Goal: Transaction & Acquisition: Purchase product/service

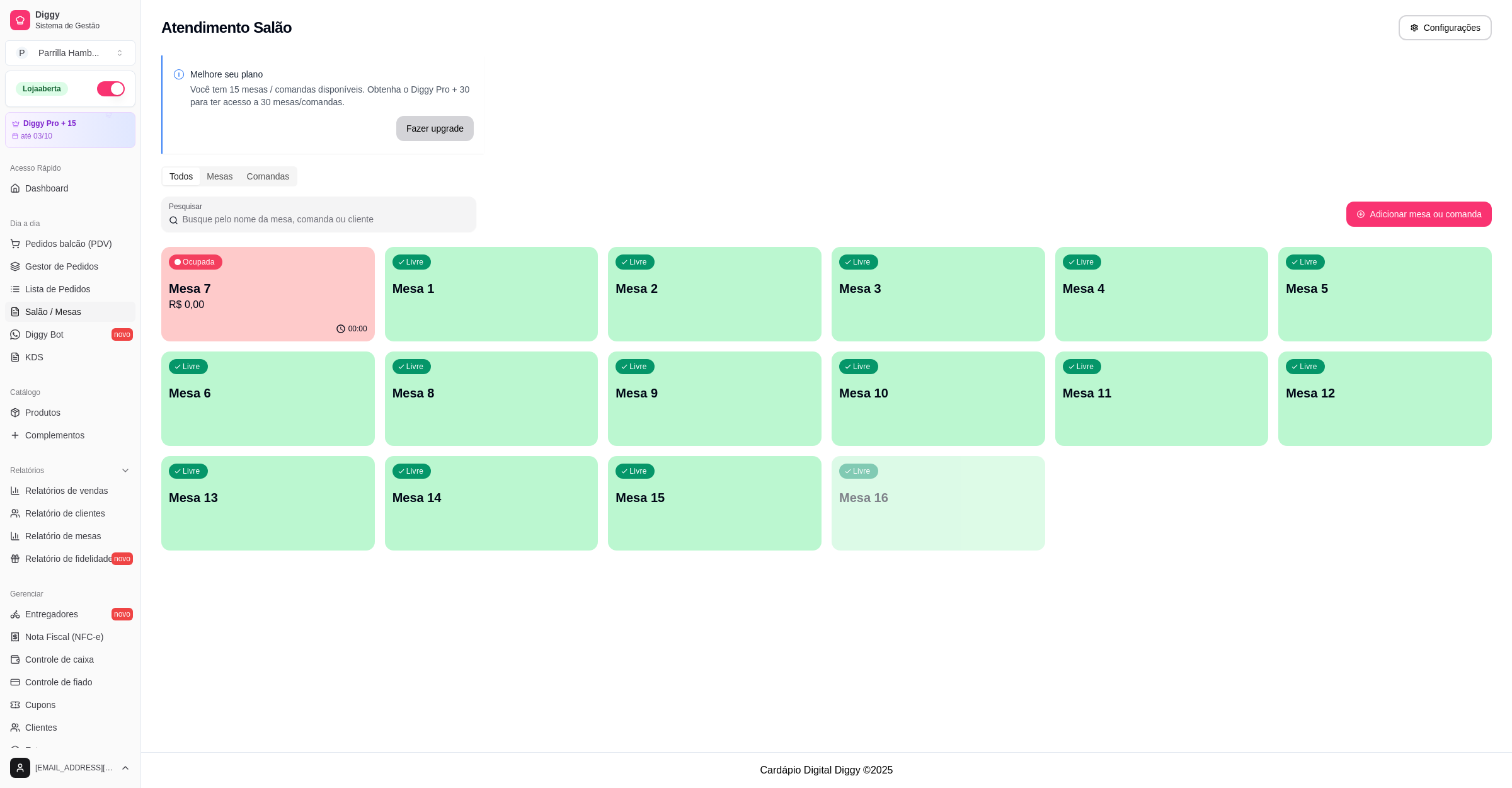
click at [326, 305] on p "R$ 0,00" at bounding box center [268, 305] width 198 height 15
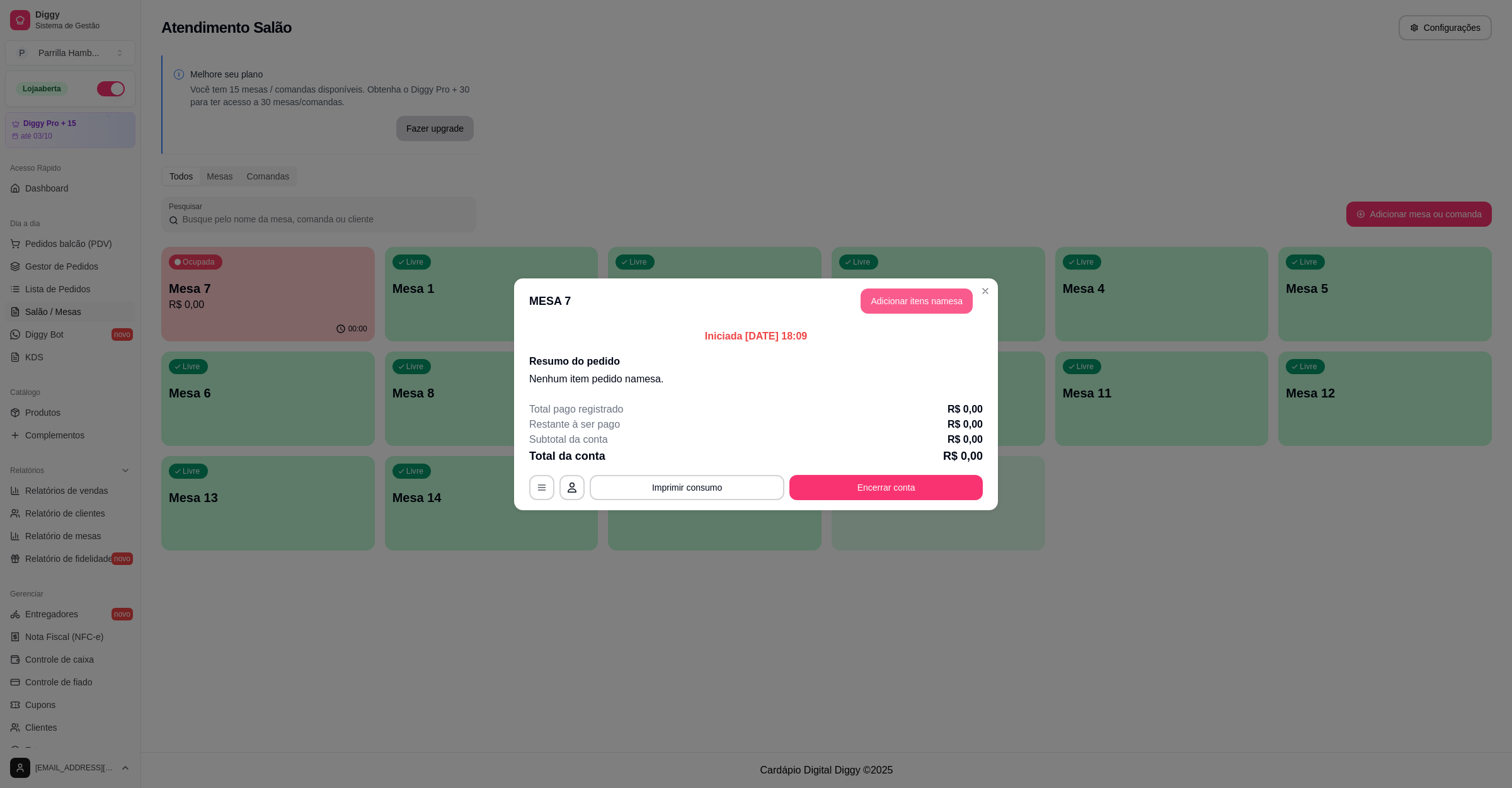
click at [929, 310] on button "Adicionar itens na mesa" at bounding box center [917, 301] width 112 height 25
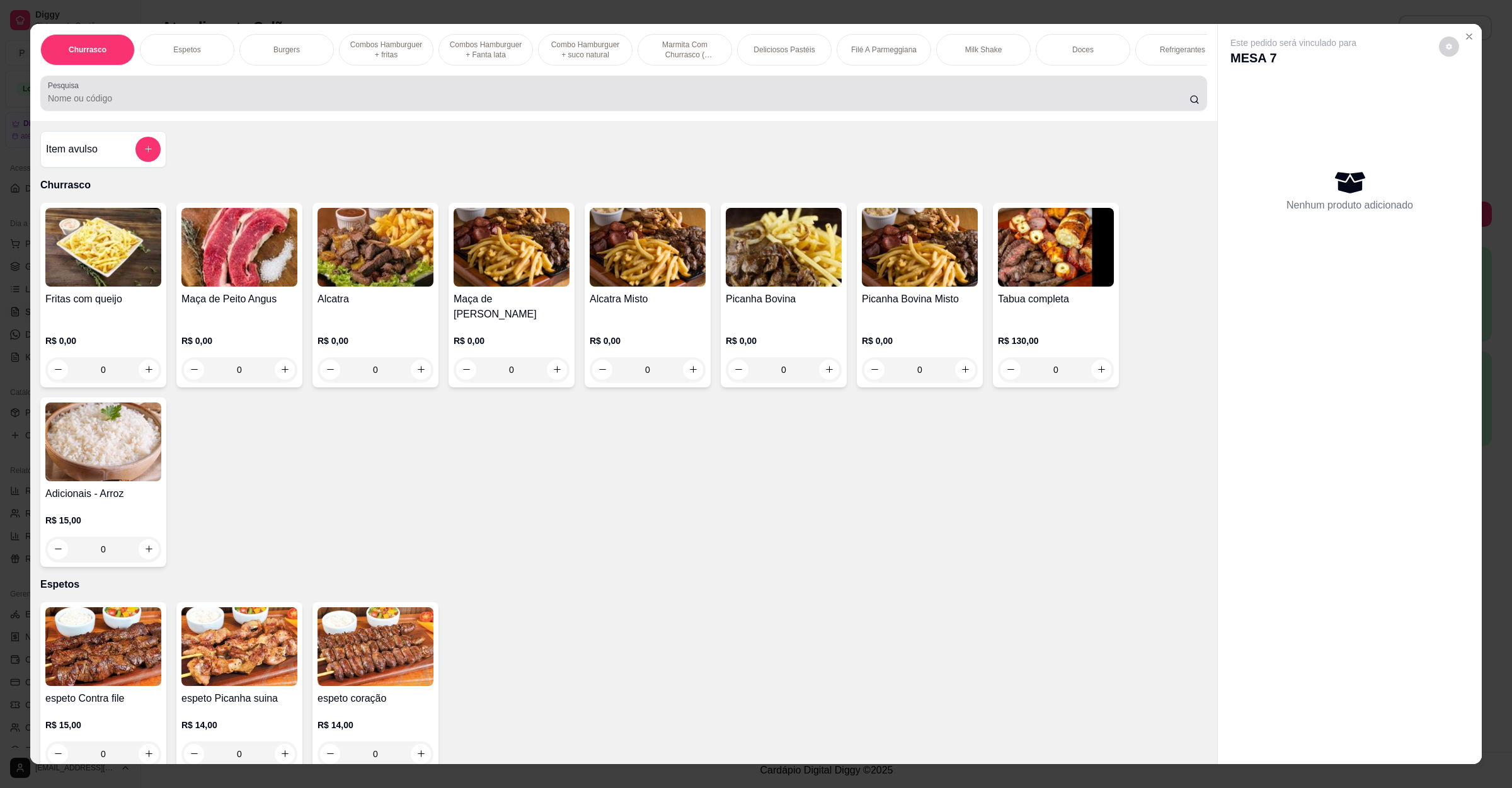
click at [386, 101] on div at bounding box center [624, 93] width 1152 height 25
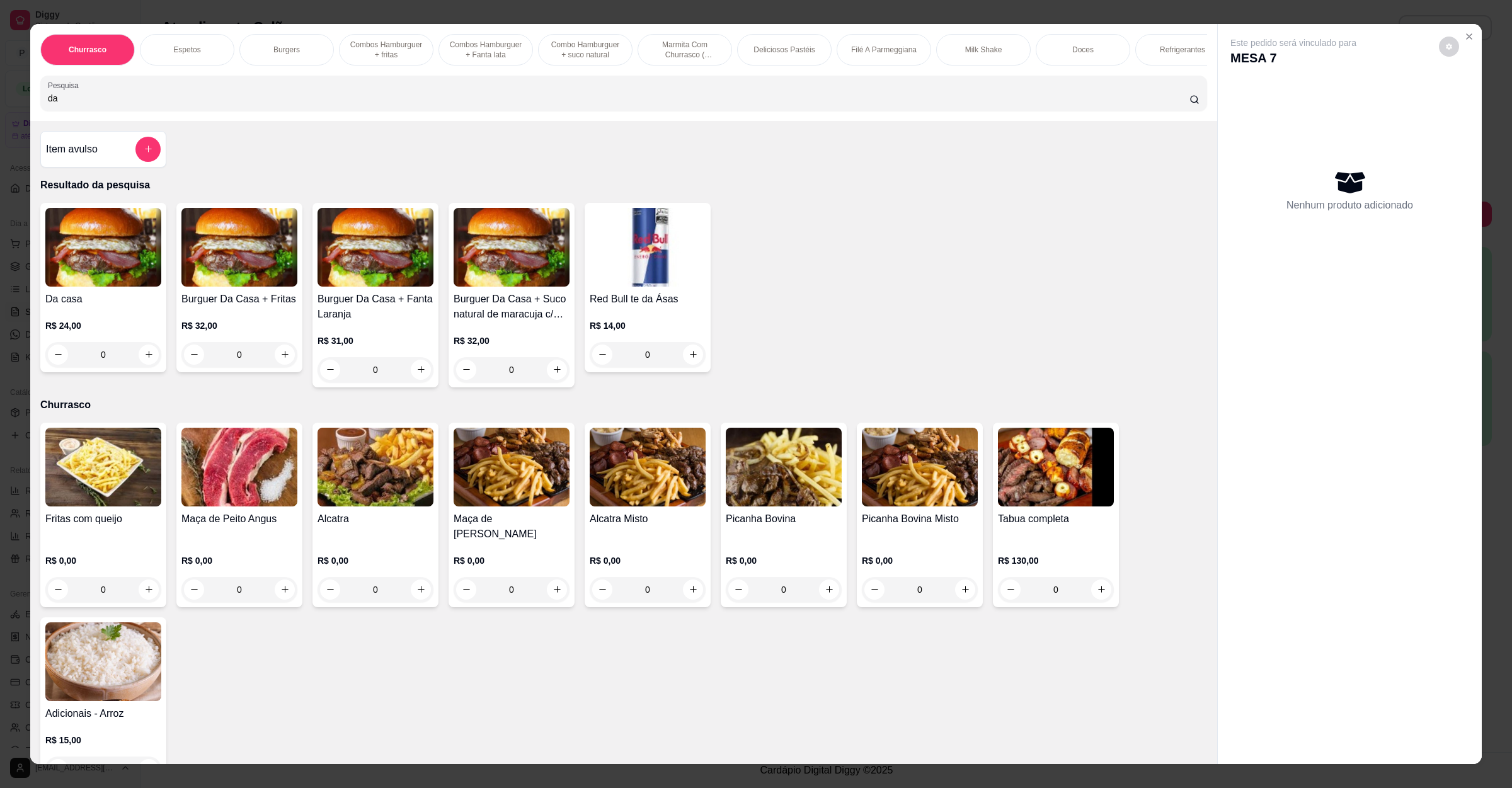
type input "da"
click at [104, 307] on h4 "Da casa" at bounding box center [103, 299] width 116 height 15
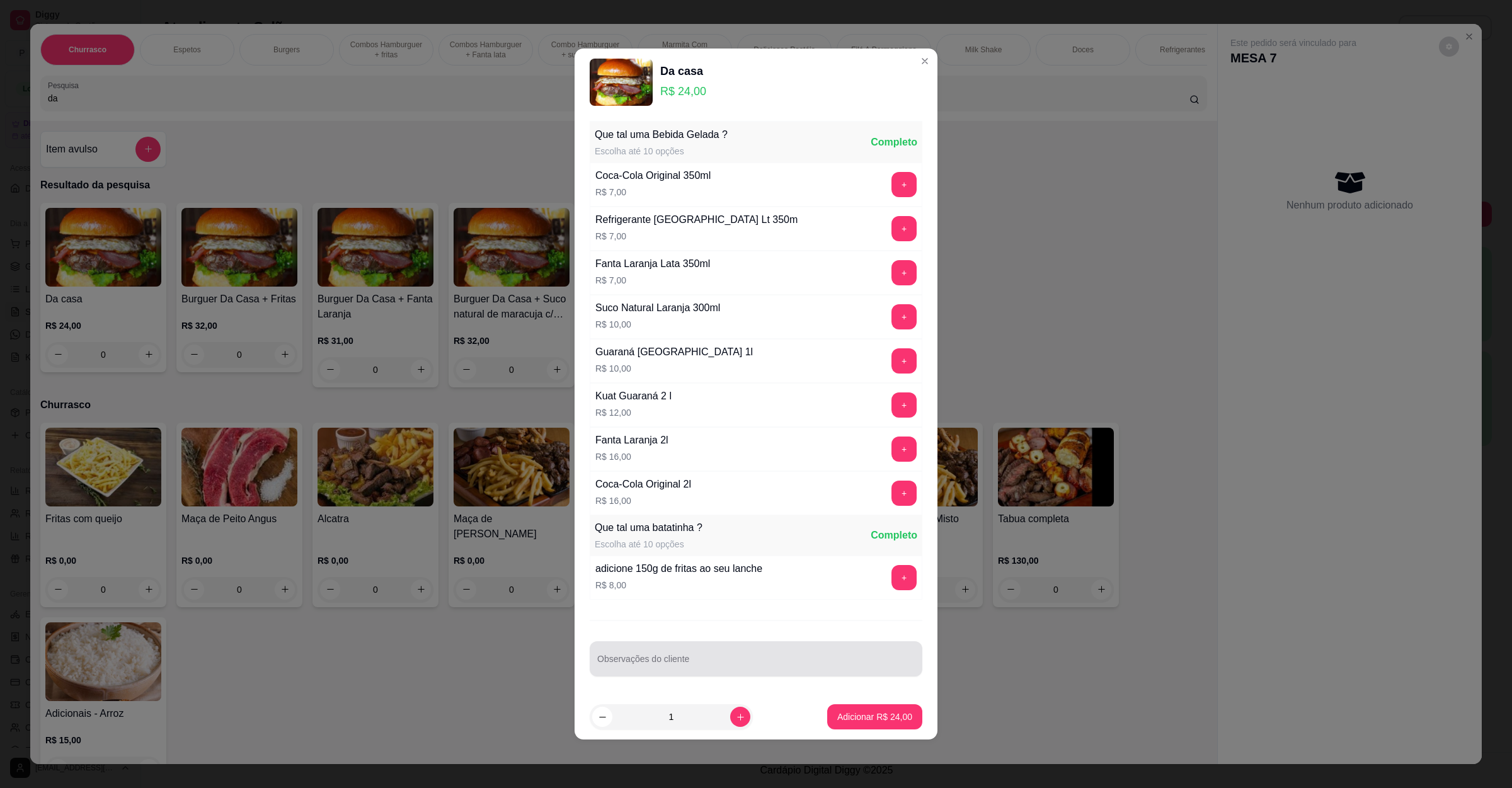
click at [666, 652] on div at bounding box center [756, 659] width 318 height 25
type input "sem presunto"
click at [838, 718] on p "Adicionar R$ 24,00" at bounding box center [875, 716] width 75 height 13
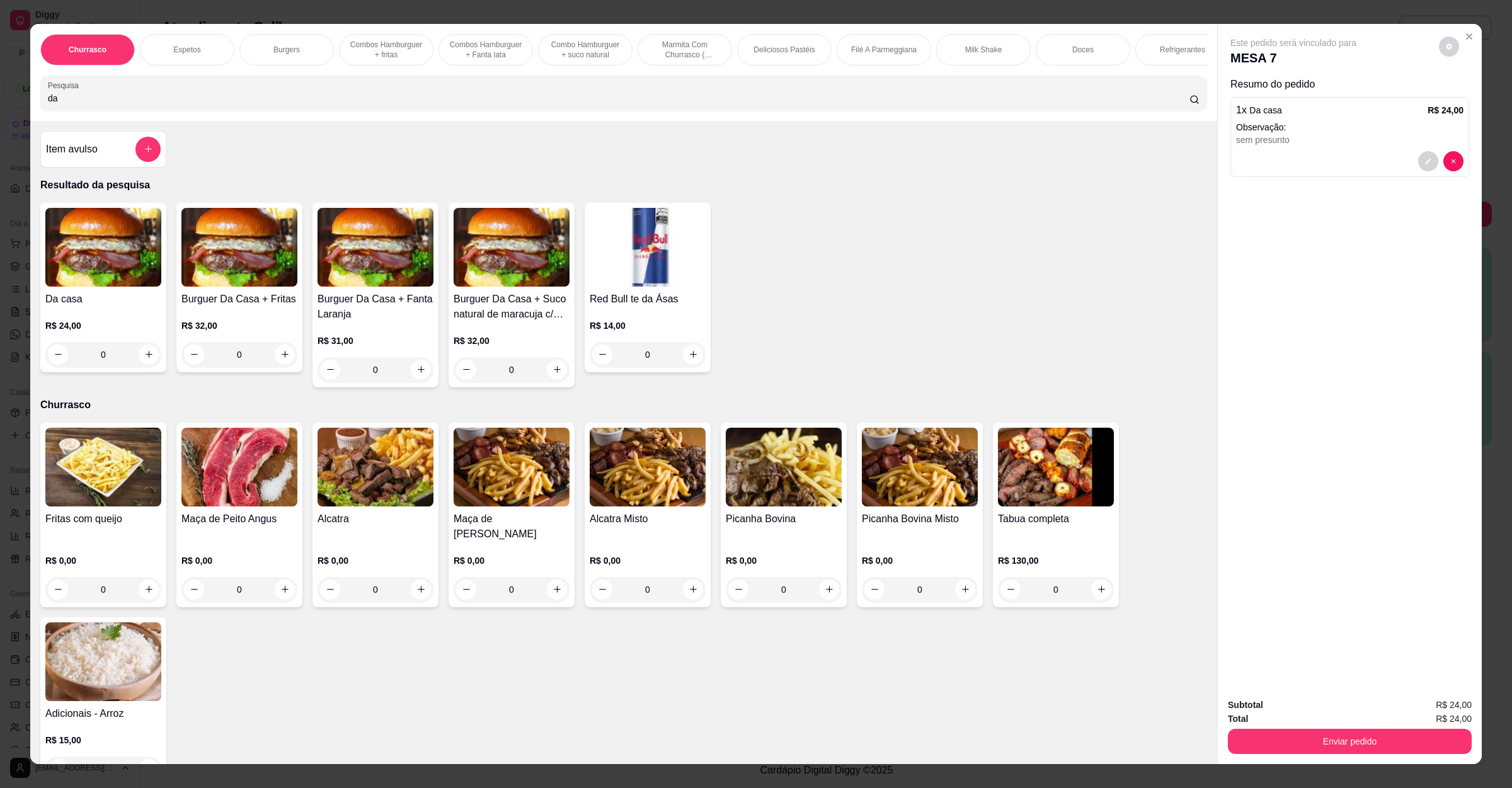
drag, startPoint x: 72, startPoint y: 113, endPoint x: 0, endPoint y: 112, distance: 72.0
click at [0, 112] on div "Churrasco Espetos Burgers Combos Hamburguer + fritas Combos Hamburguer + Fanta …" at bounding box center [756, 394] width 1512 height 788
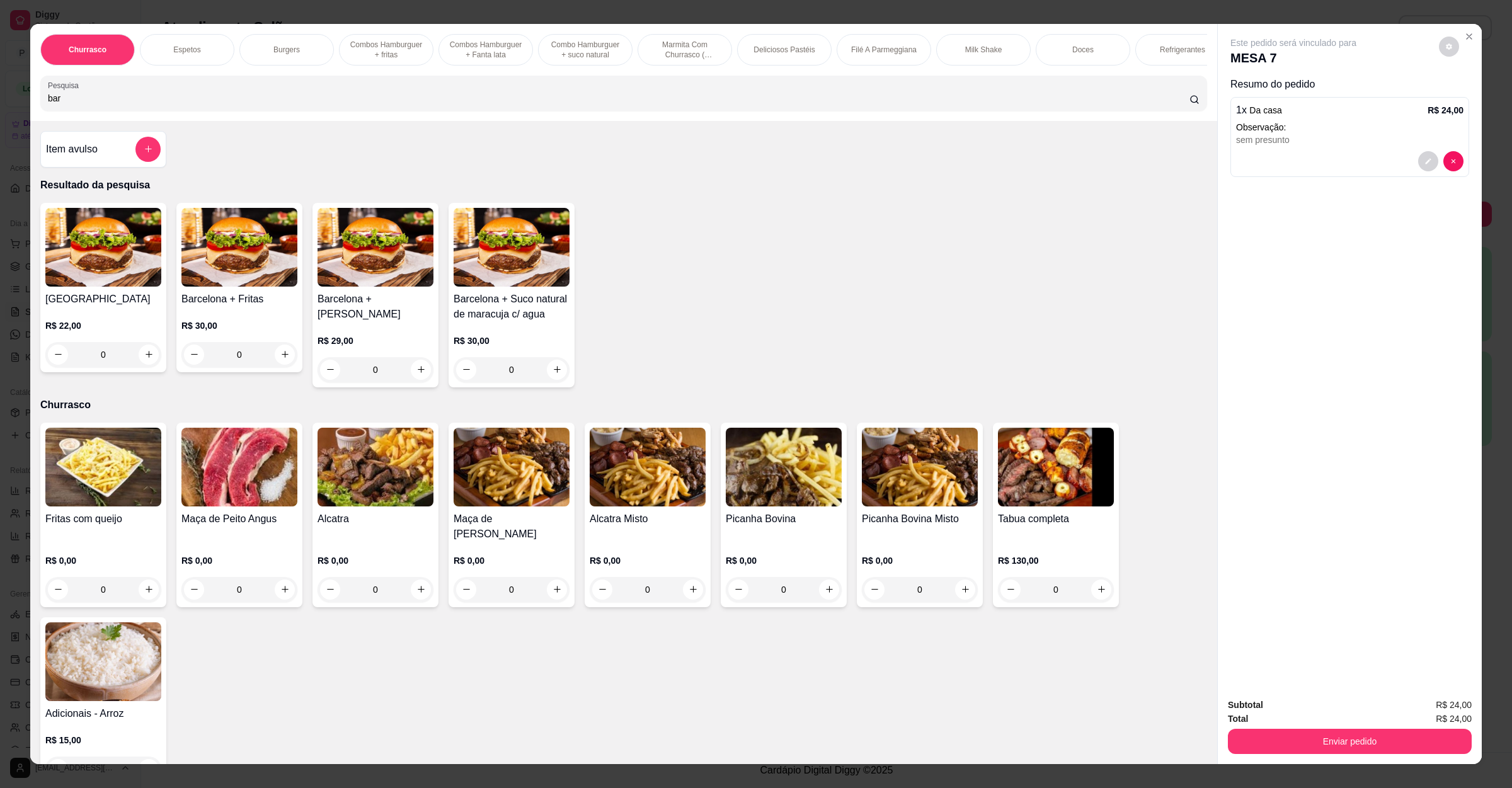
type input "bar"
click at [98, 287] on img at bounding box center [103, 247] width 116 height 79
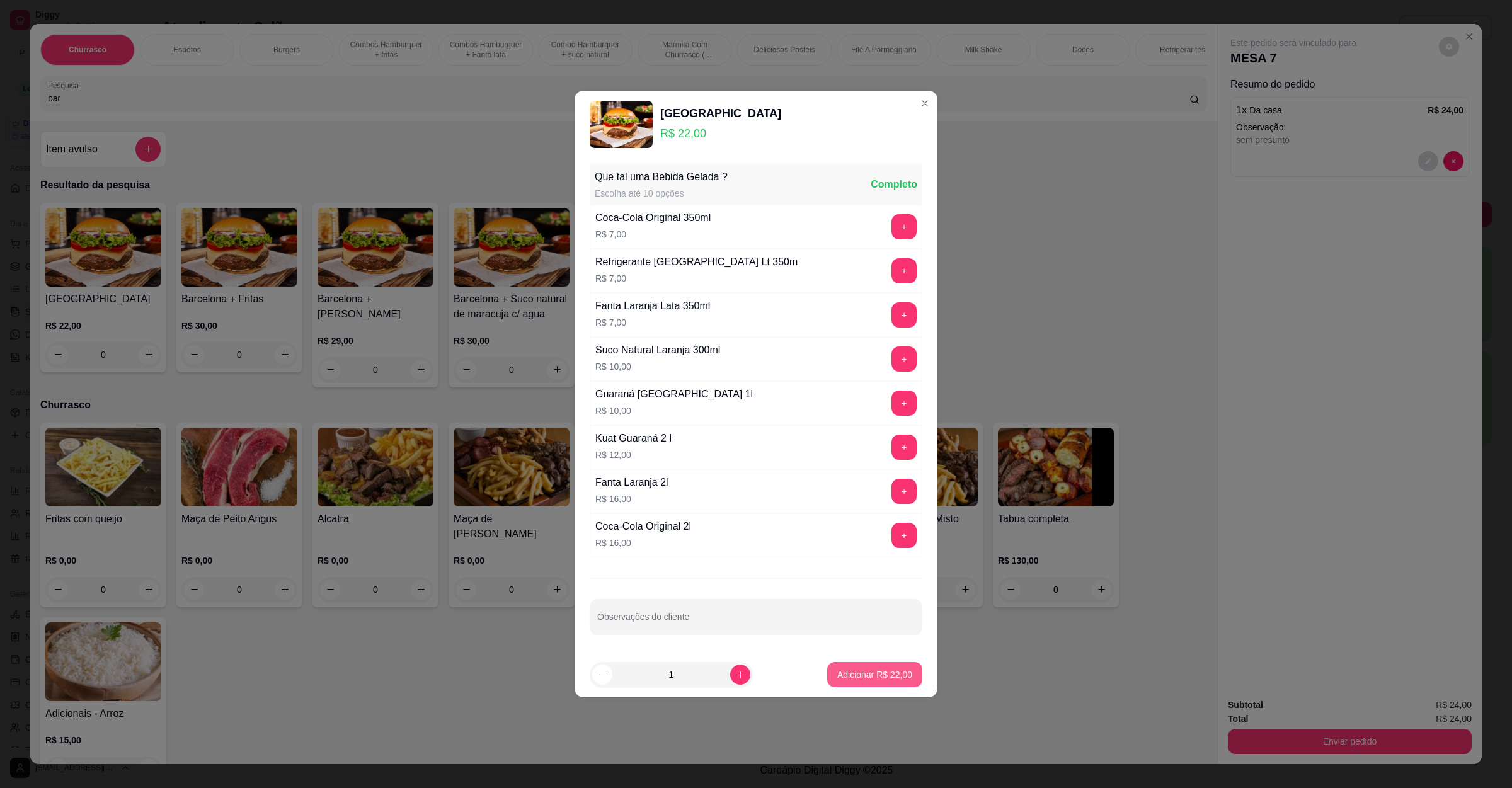
click at [898, 671] on button "Adicionar R$ 22,00" at bounding box center [875, 675] width 95 height 25
type input "1"
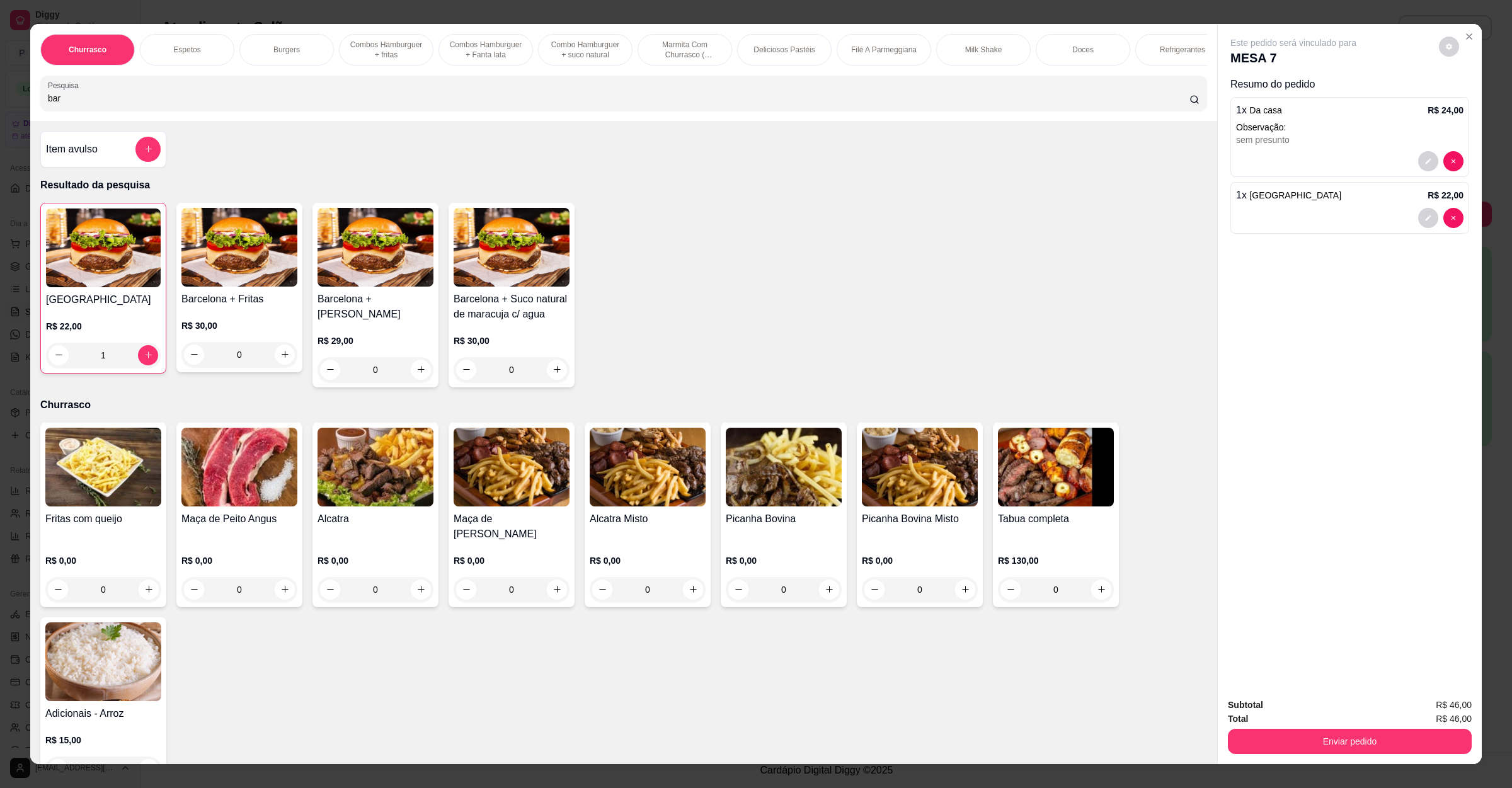
click at [106, 276] on img at bounding box center [103, 248] width 115 height 79
click at [100, 308] on h4 "[GEOGRAPHIC_DATA]" at bounding box center [103, 299] width 115 height 15
drag, startPoint x: 72, startPoint y: 103, endPoint x: 0, endPoint y: 116, distance: 73.2
click at [0, 116] on div "Churrasco Espetos Burgers Combos [GEOGRAPHIC_DATA] + fritas Combos Hamburguer +…" at bounding box center [756, 394] width 1512 height 788
drag, startPoint x: 72, startPoint y: 109, endPoint x: 0, endPoint y: 116, distance: 72.3
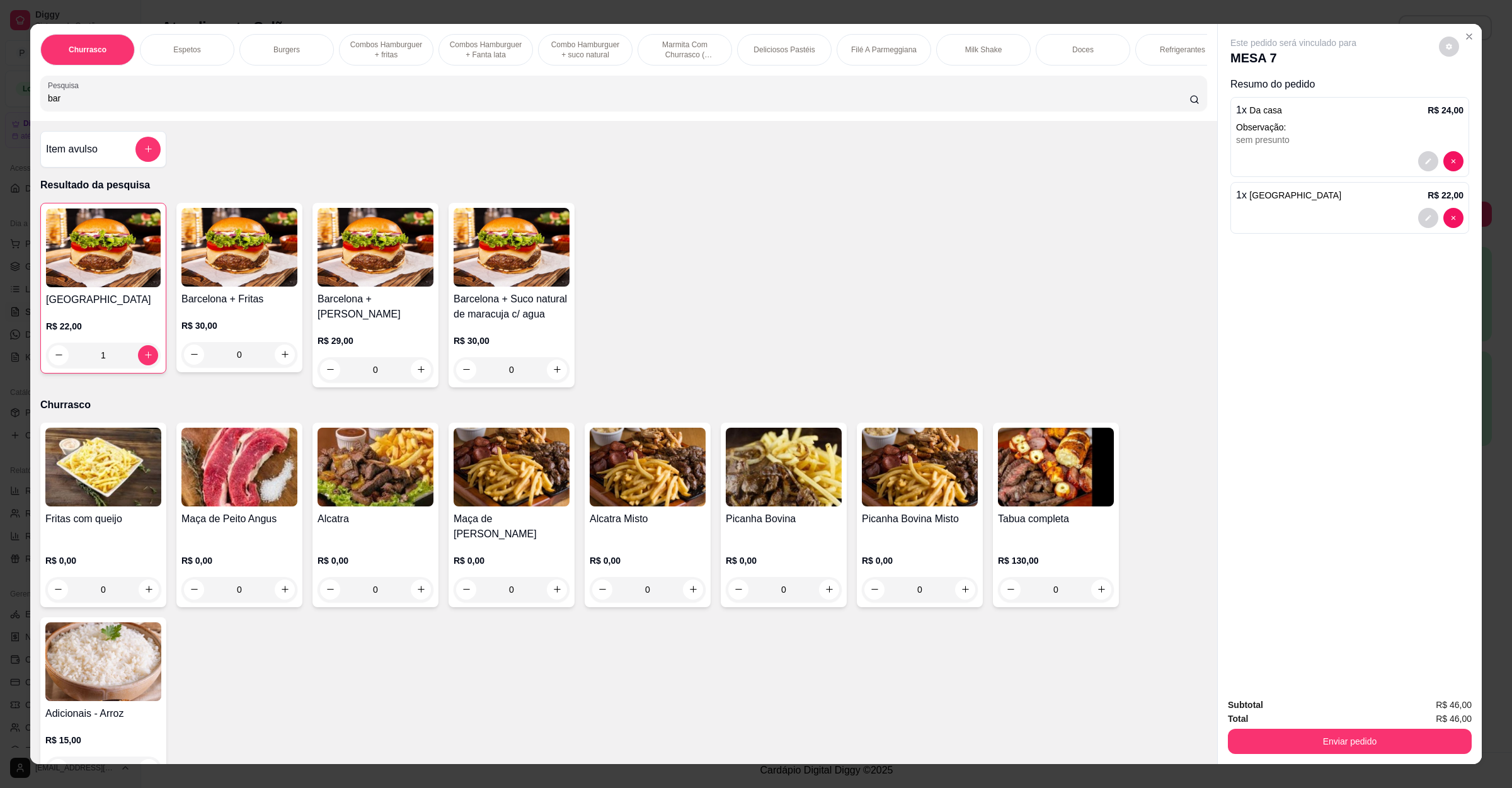
click at [0, 116] on div "Churrasco Espetos Burgers Combos [GEOGRAPHIC_DATA] + fritas Combos Hamburguer +…" at bounding box center [756, 394] width 1512 height 788
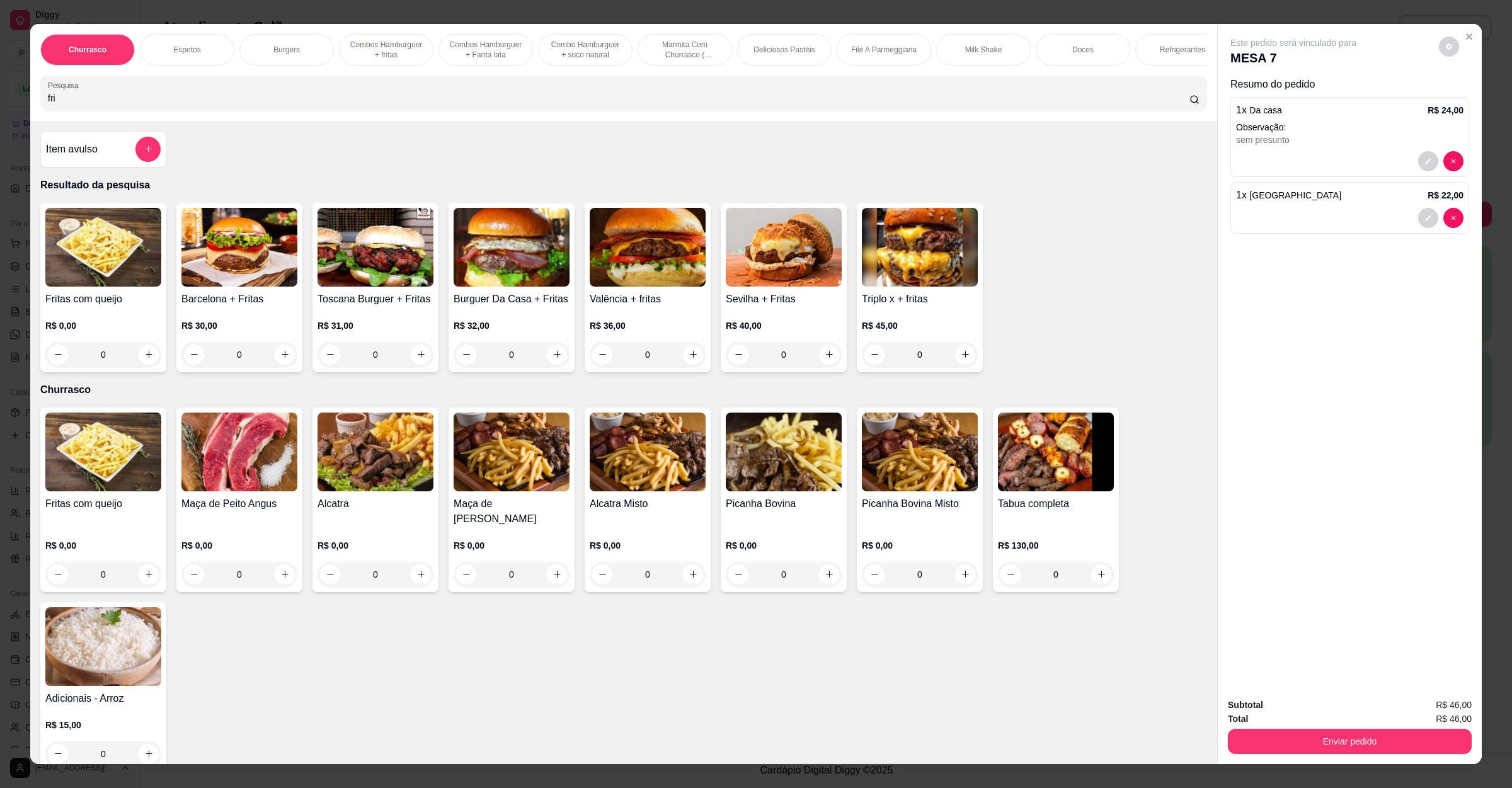
type input "fri"
click at [83, 157] on h4 "Item avulso" at bounding box center [72, 149] width 52 height 15
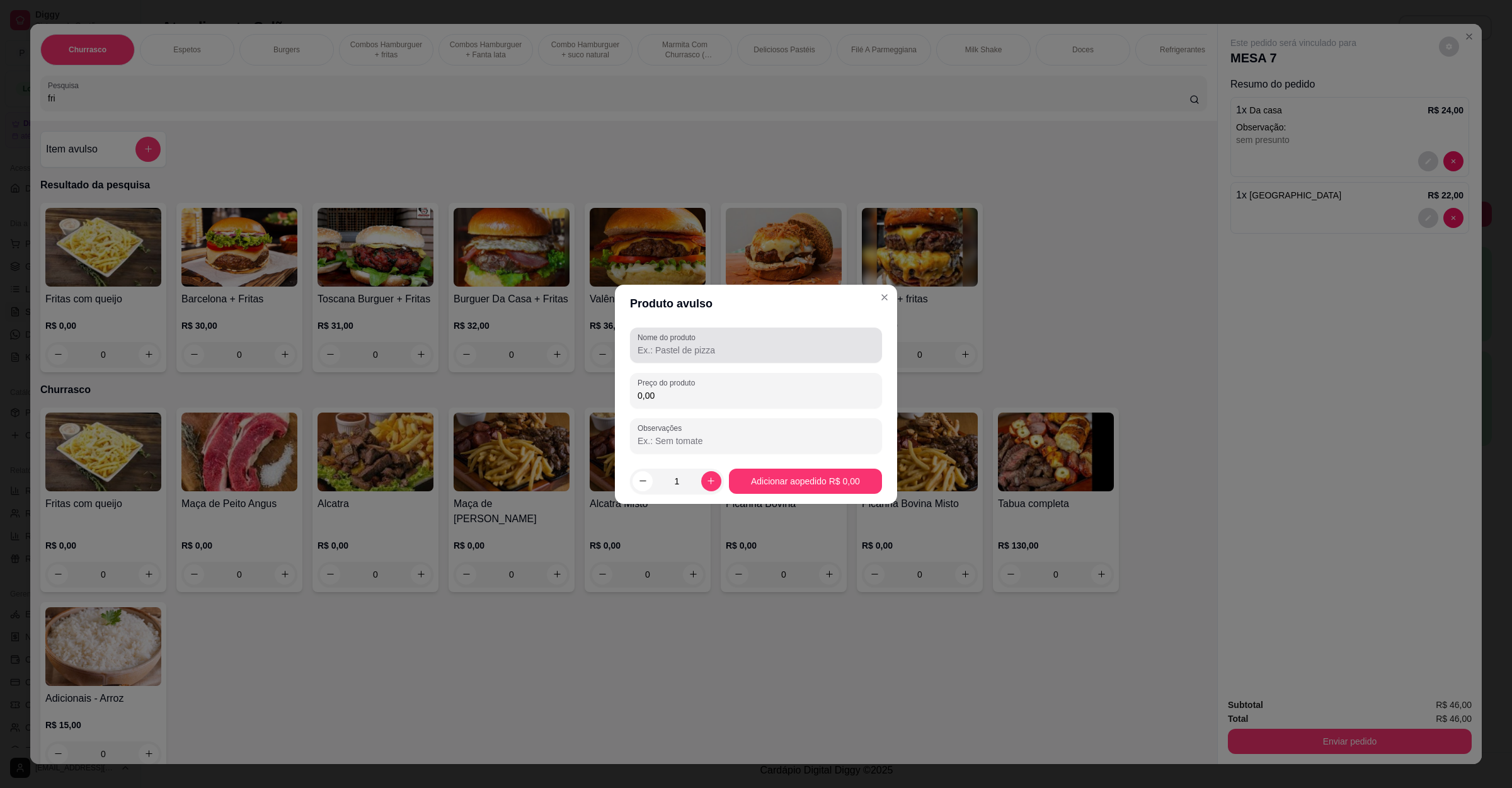
click at [756, 341] on div at bounding box center [756, 345] width 237 height 25
type input "fritas 150g"
click at [713, 410] on div "Nome do produto fritas 150g Preço do produto 0,00 Observações" at bounding box center [756, 390] width 252 height 126
click at [716, 398] on input "0,00" at bounding box center [756, 395] width 237 height 13
type input "8,00"
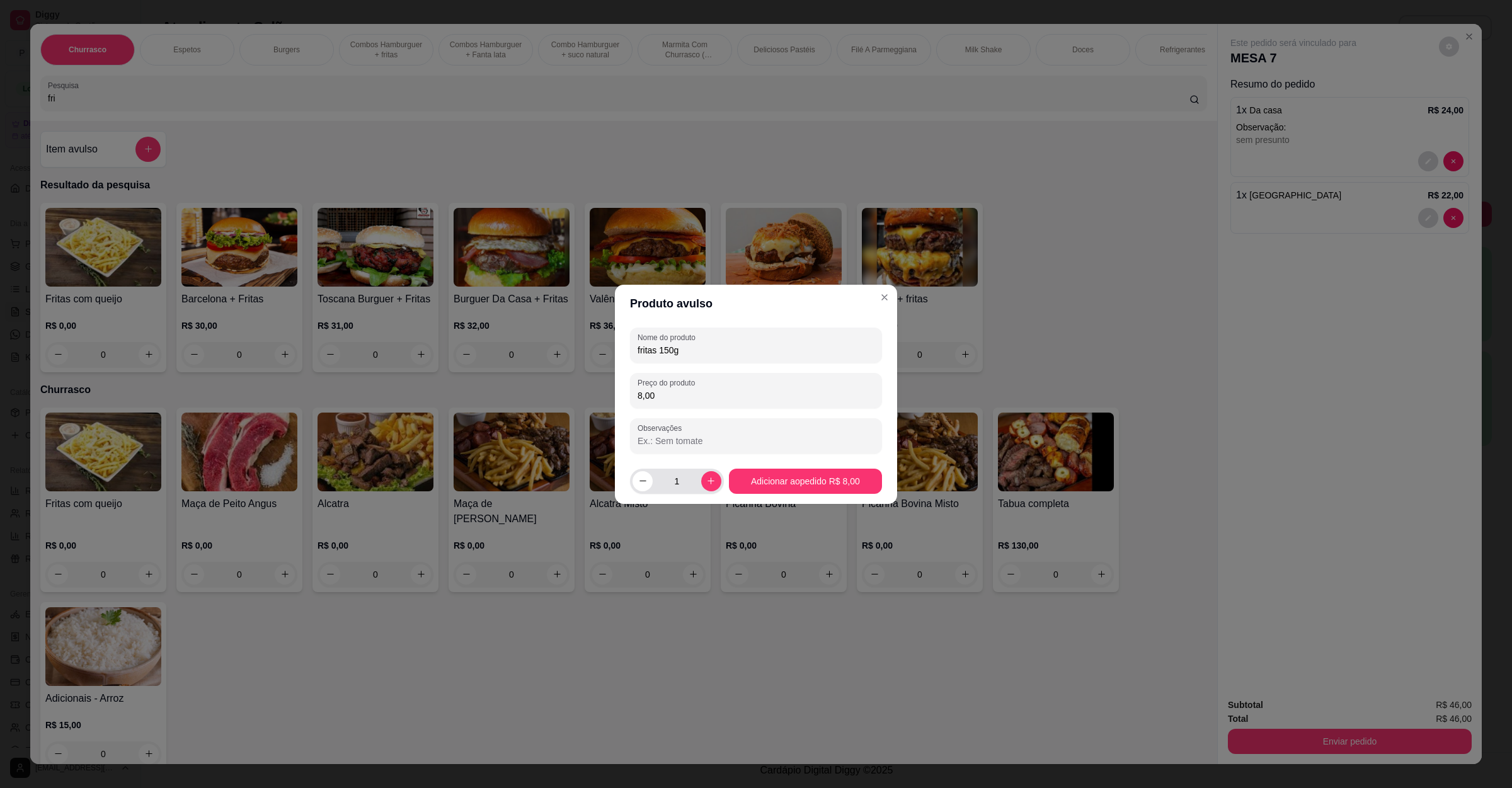
drag, startPoint x: 696, startPoint y: 482, endPoint x: 703, endPoint y: 480, distance: 7.3
click at [698, 482] on div "1" at bounding box center [677, 481] width 89 height 25
click at [706, 480] on icon "increase-product-quantity" at bounding box center [711, 480] width 10 height 10
type input "2"
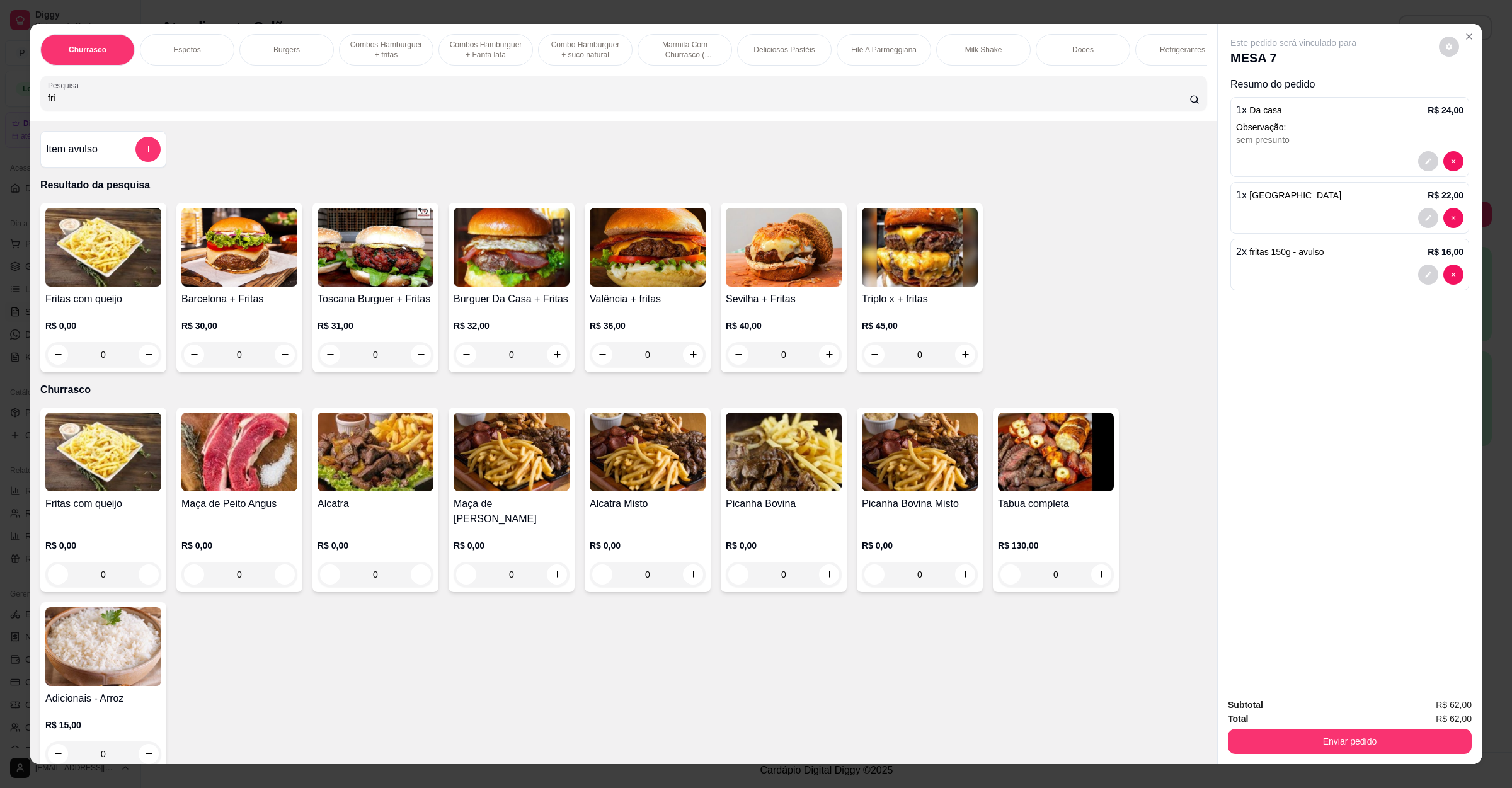
drag, startPoint x: 89, startPoint y: 115, endPoint x: 0, endPoint y: 120, distance: 89.1
click at [0, 120] on div "Churrasco Espetos Burgers Combos [GEOGRAPHIC_DATA] + fritas Combos [GEOGRAPHIC_…" at bounding box center [756, 394] width 1512 height 788
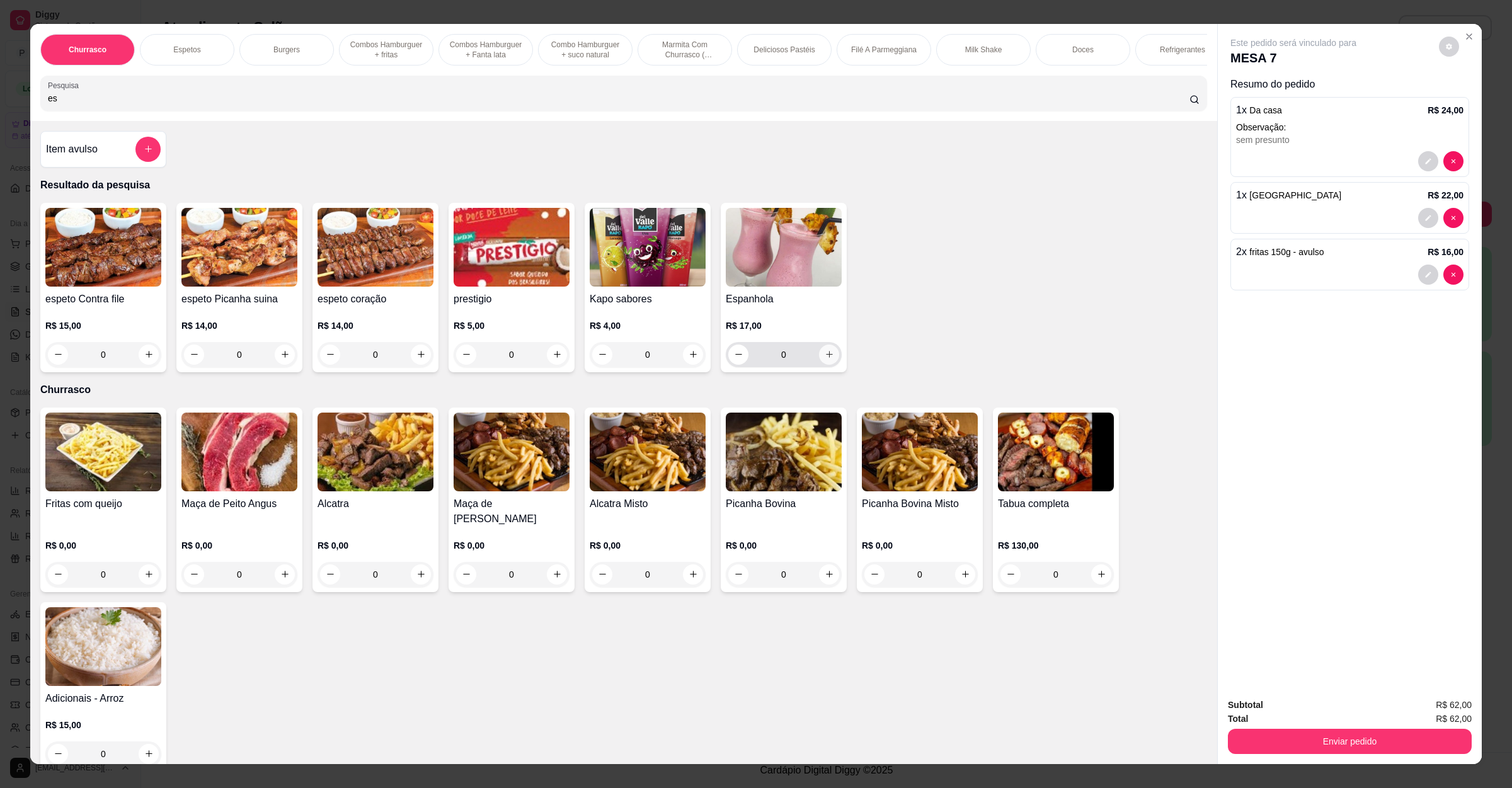
type input "es"
click at [819, 364] on button "increase-product-quantity" at bounding box center [829, 354] width 20 height 20
type input "1"
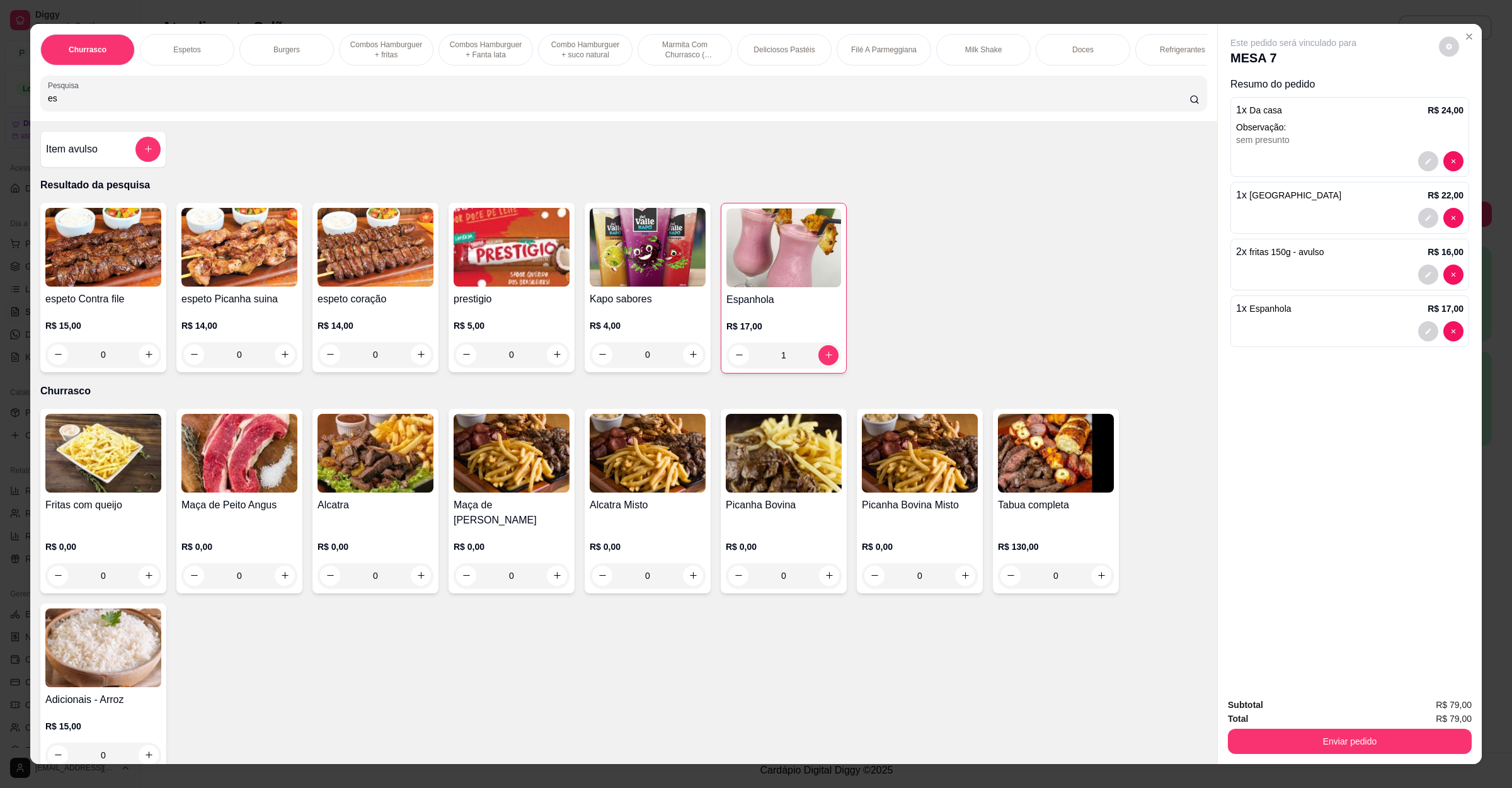
drag, startPoint x: 91, startPoint y: 109, endPoint x: 2, endPoint y: 103, distance: 89.2
click at [6, 103] on div "Churrasco Espetos Burgers Combos Hamburguer + fritas Combos Hamburguer + Fanta …" at bounding box center [756, 394] width 1512 height 788
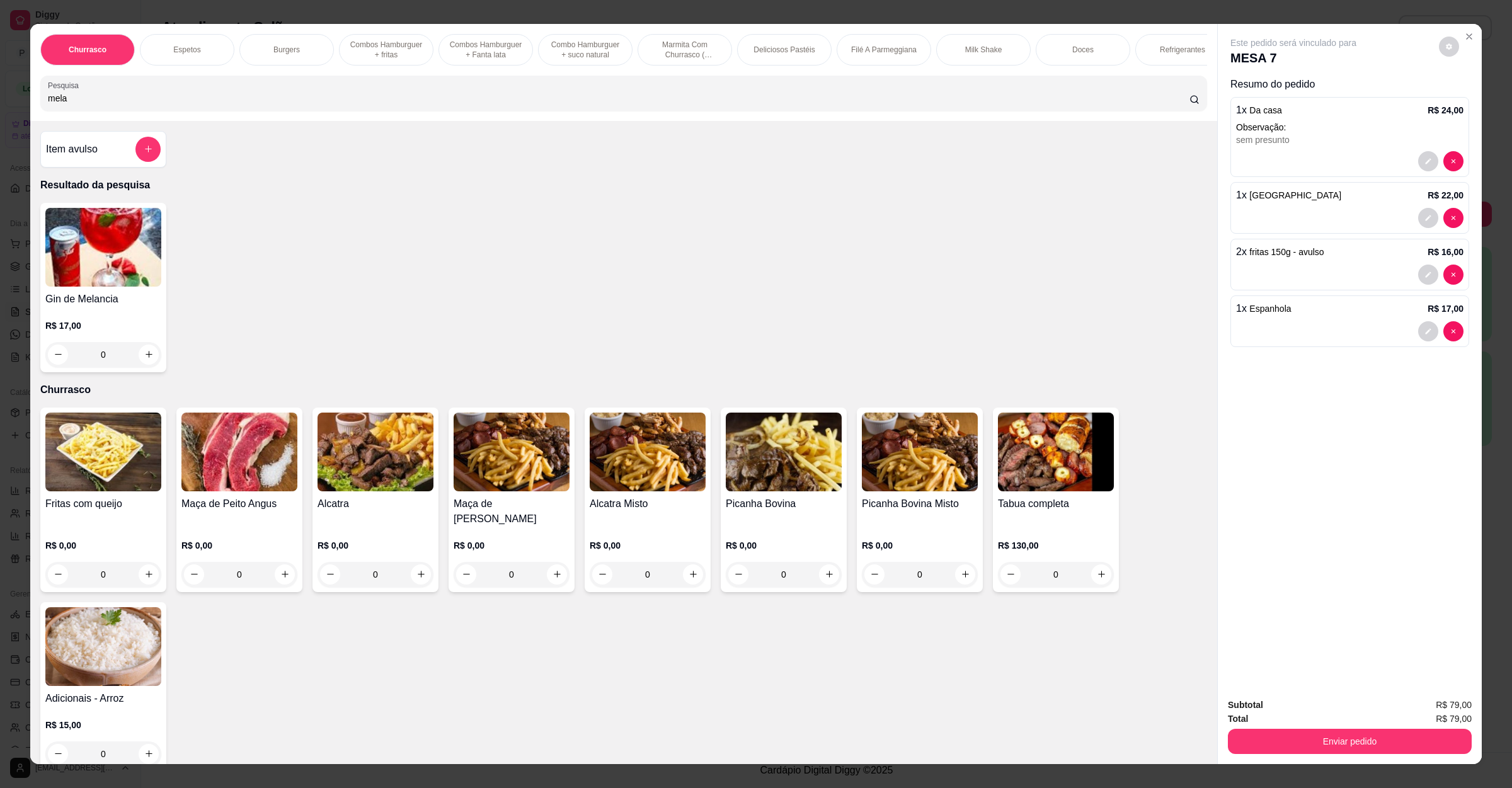
type input "mela"
click at [113, 279] on img at bounding box center [103, 247] width 116 height 79
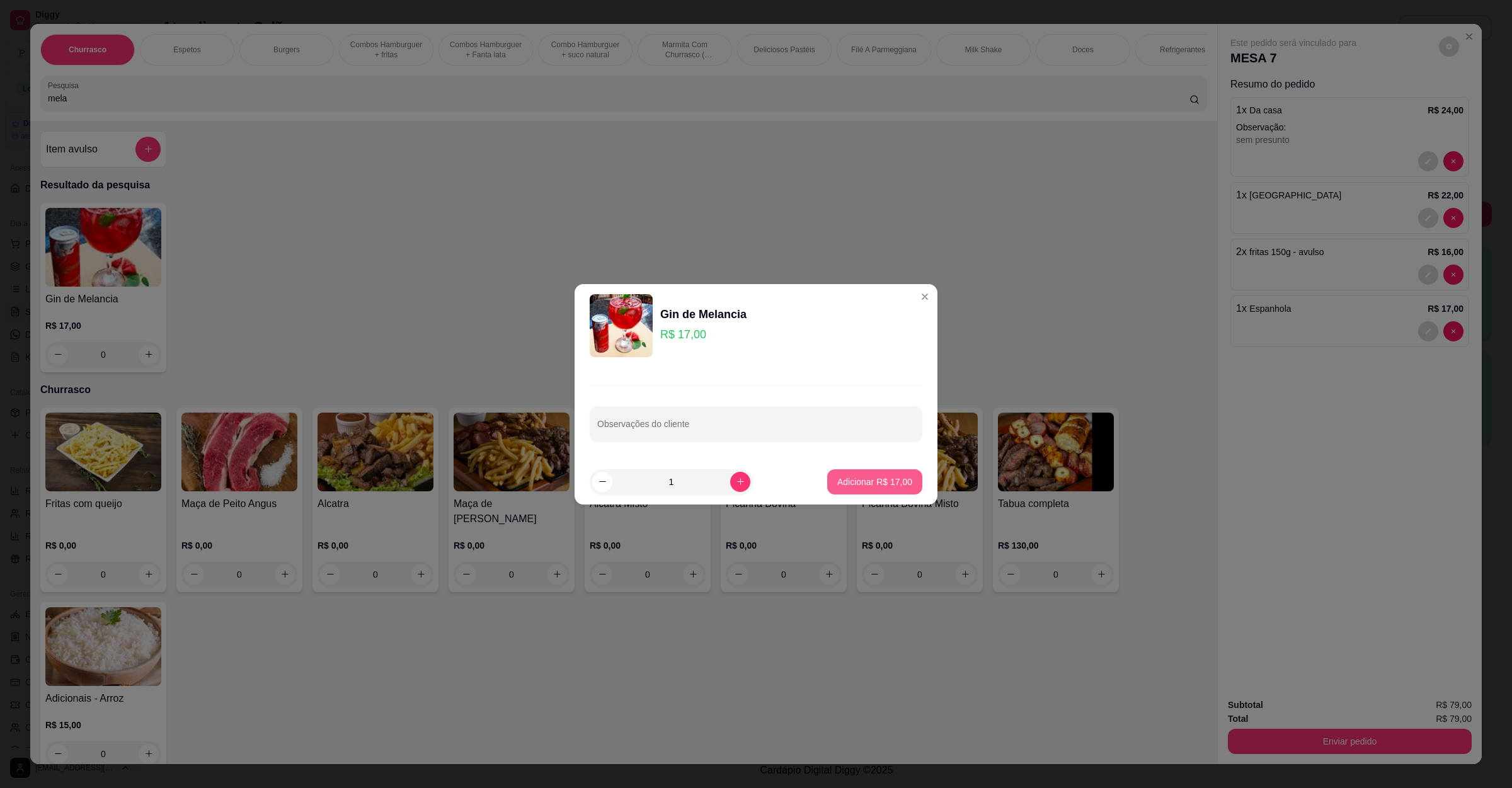
click at [852, 483] on p "Adicionar R$ 17,00" at bounding box center [875, 481] width 75 height 13
type input "1"
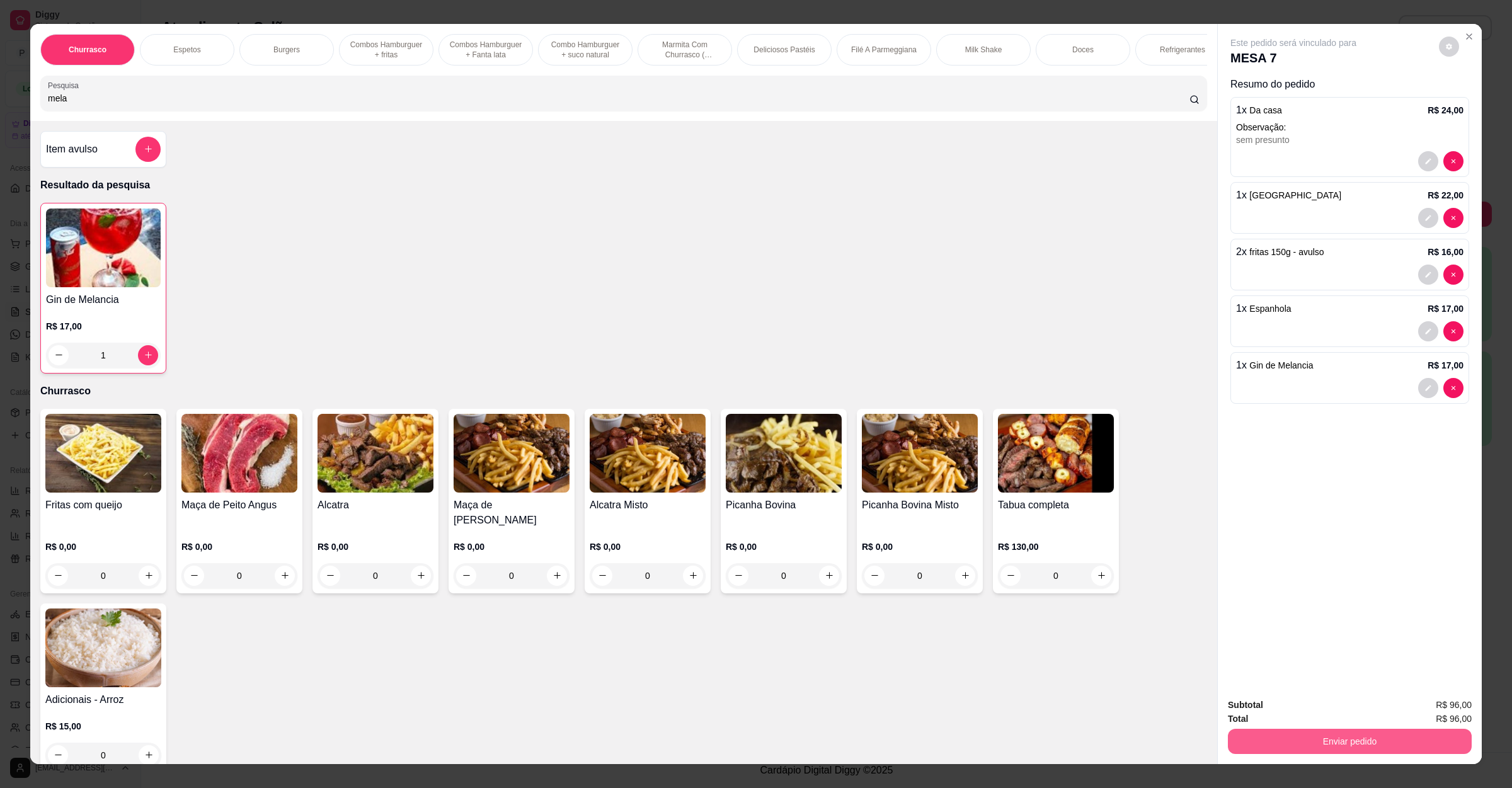
click at [1320, 760] on div "Subtotal R$ 96,00 Total R$ 96,00 Enviar pedido" at bounding box center [1349, 726] width 264 height 76
click at [1323, 743] on button "Enviar pedido" at bounding box center [1350, 741] width 237 height 24
click at [1431, 699] on button "Enviar pedido" at bounding box center [1437, 710] width 70 height 24
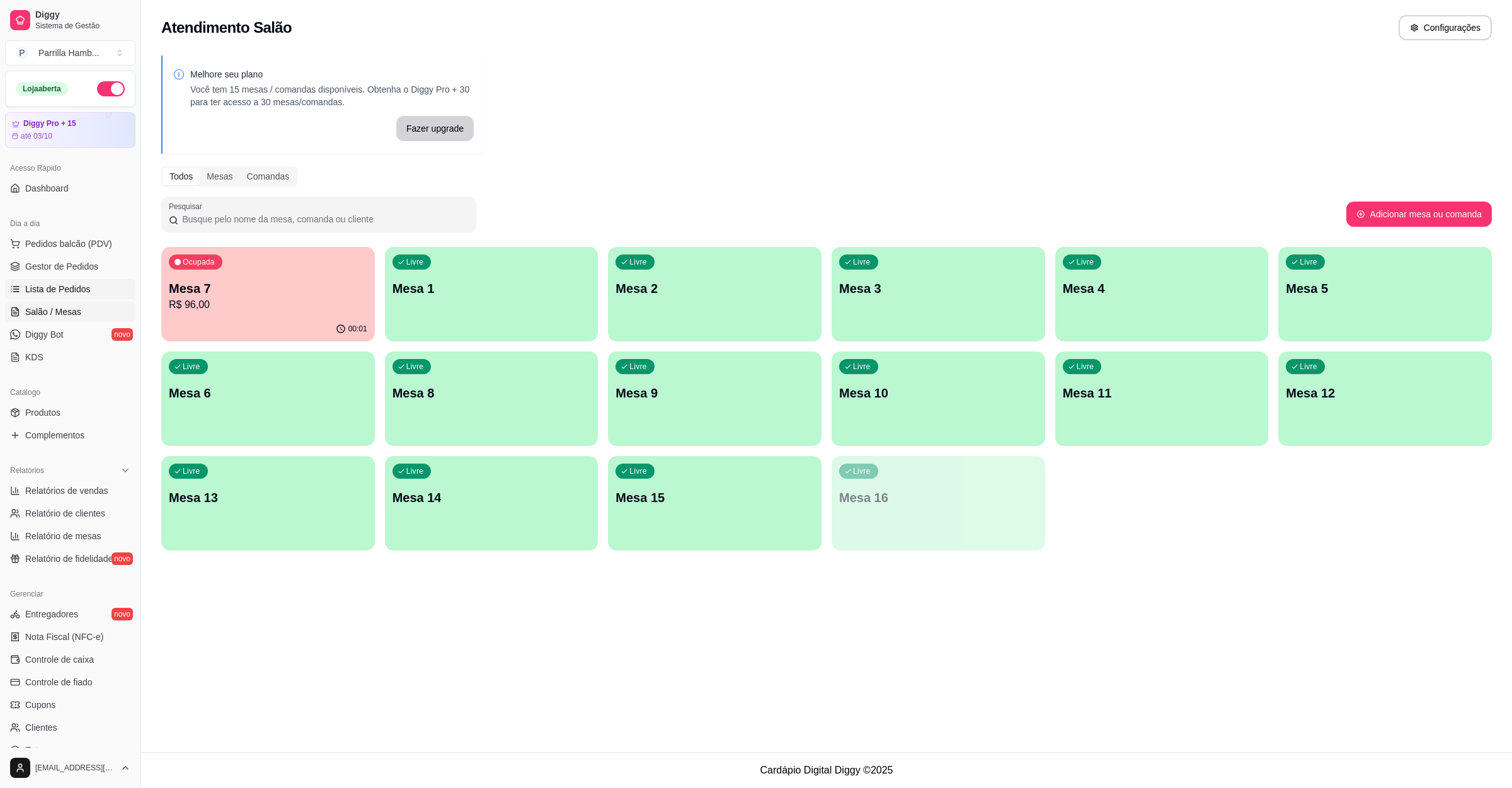
click at [91, 280] on link "Lista de Pedidos" at bounding box center [70, 289] width 130 height 20
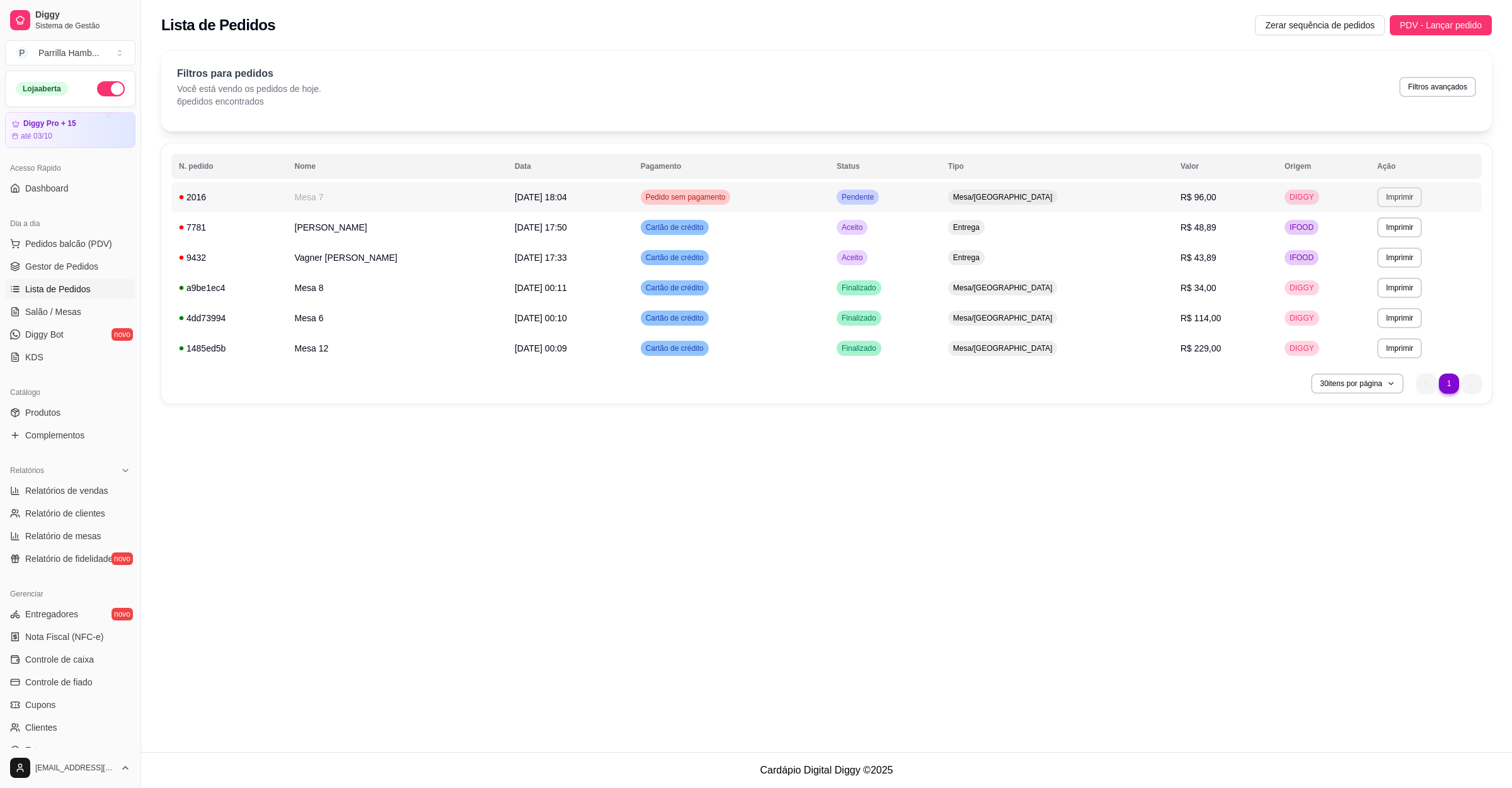
click at [1380, 191] on button "Imprimir" at bounding box center [1400, 197] width 45 height 20
click at [1345, 237] on button "IMPRESSORA" at bounding box center [1369, 242] width 88 height 19
click at [51, 319] on link "Salão / Mesas" at bounding box center [70, 311] width 130 height 20
